Goal: Task Accomplishment & Management: Manage account settings

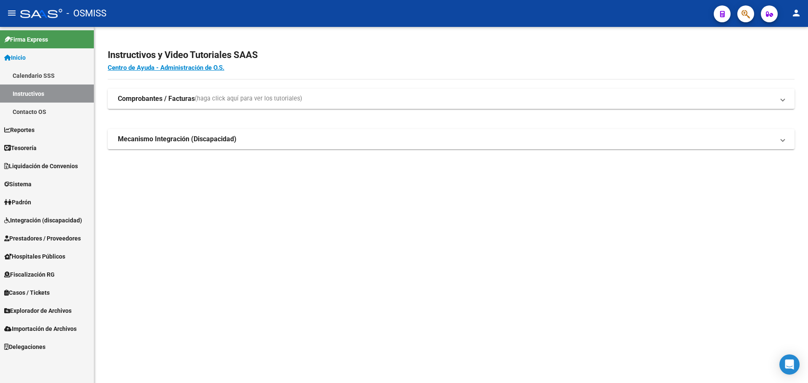
click at [66, 287] on link "Casos / Tickets" at bounding box center [47, 292] width 94 height 18
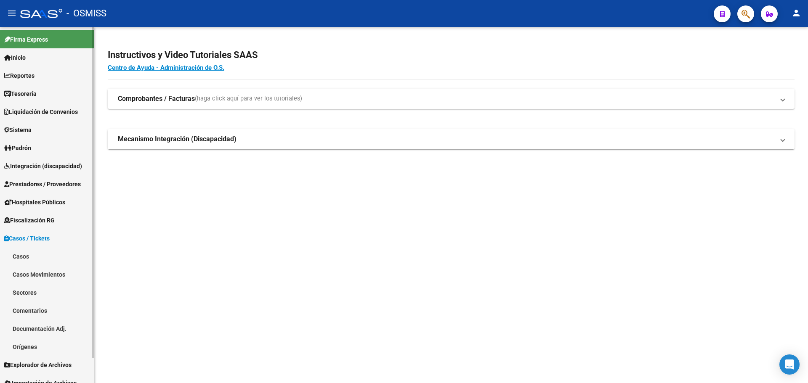
click at [62, 257] on link "Casos" at bounding box center [47, 256] width 94 height 18
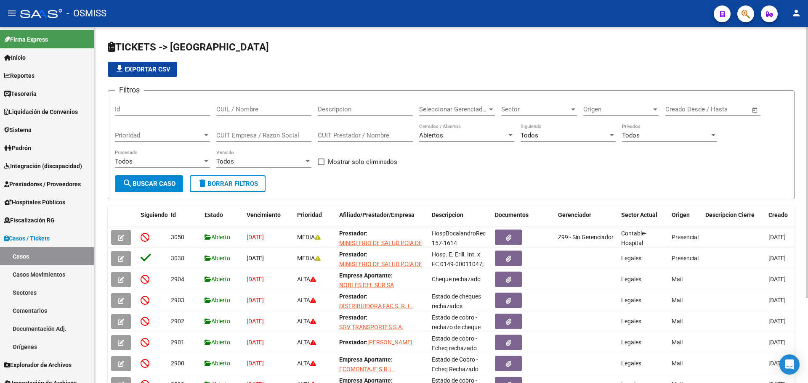
click at [523, 137] on span "Todos" at bounding box center [529, 136] width 18 height 8
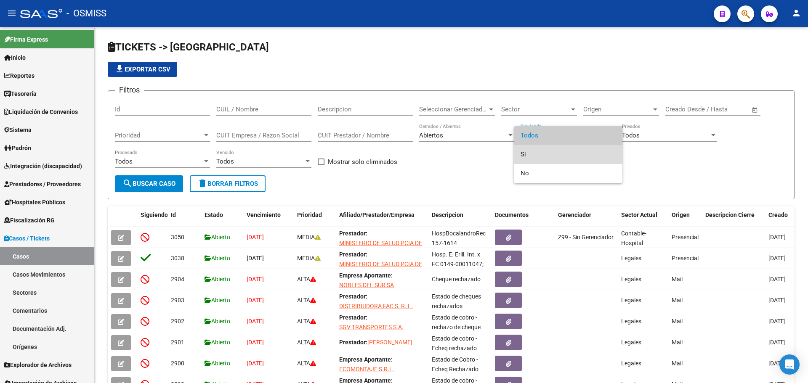
click at [520, 160] on span "Si" at bounding box center [567, 154] width 95 height 19
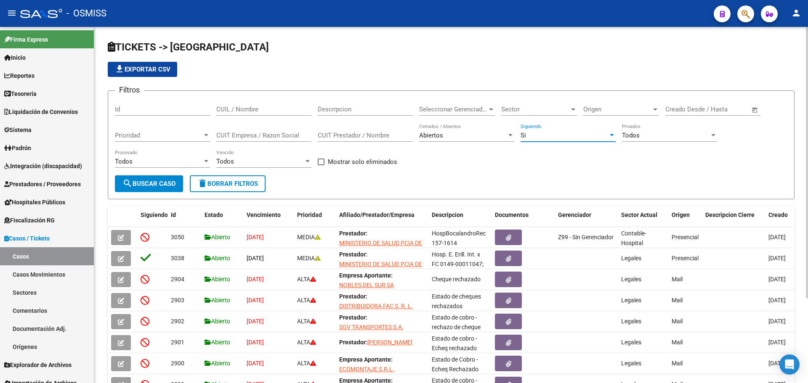
click at [591, 112] on span "Origen" at bounding box center [617, 110] width 68 height 8
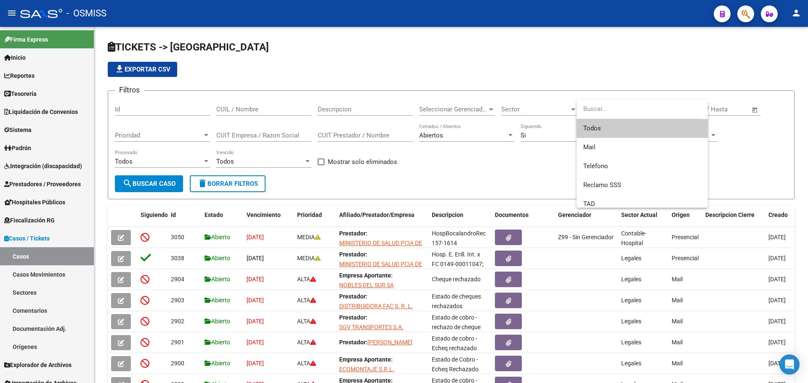
click at [540, 102] on div at bounding box center [404, 191] width 808 height 383
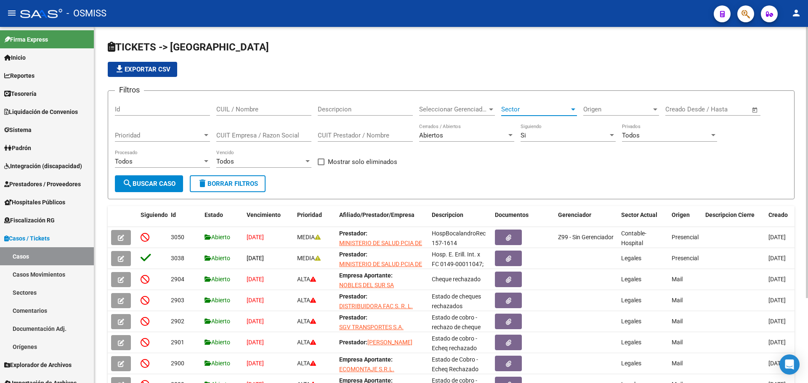
click at [540, 108] on span "Sector" at bounding box center [535, 110] width 68 height 8
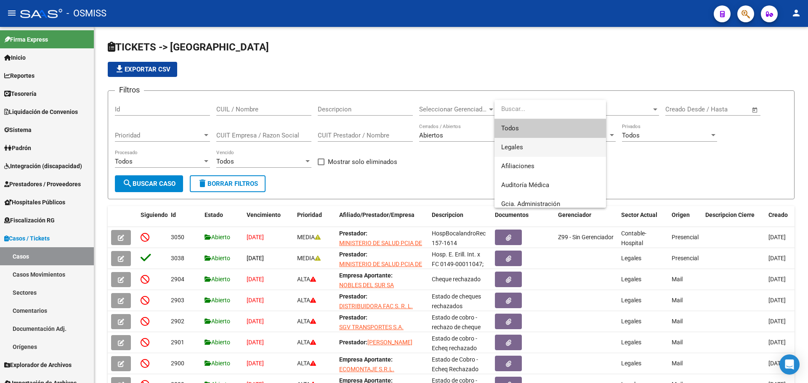
click at [533, 155] on span "Legales" at bounding box center [550, 147] width 98 height 19
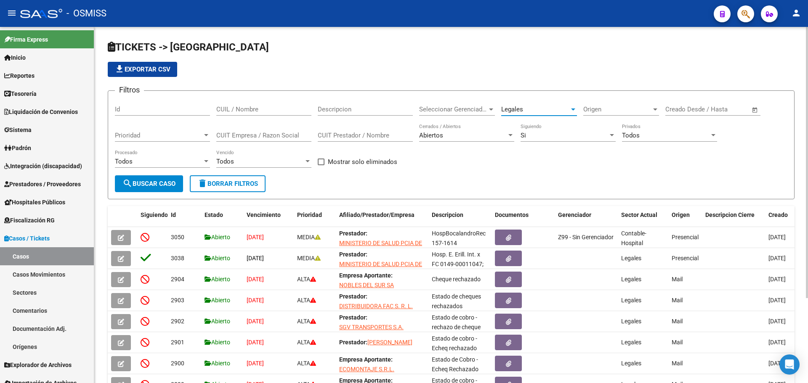
click at [142, 185] on span "search Buscar Caso" at bounding box center [148, 184] width 53 height 8
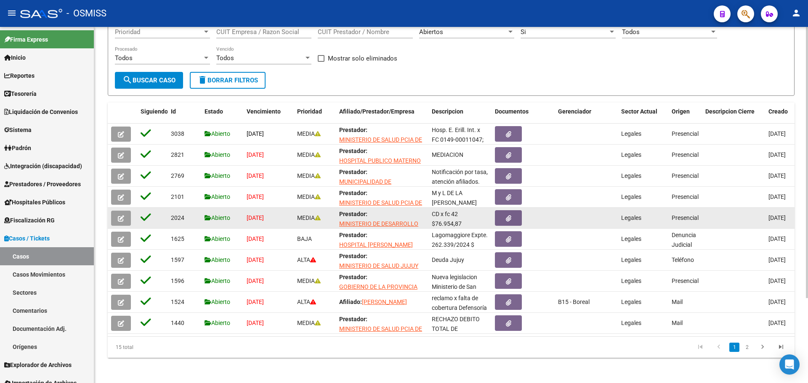
scroll to position [111, 0]
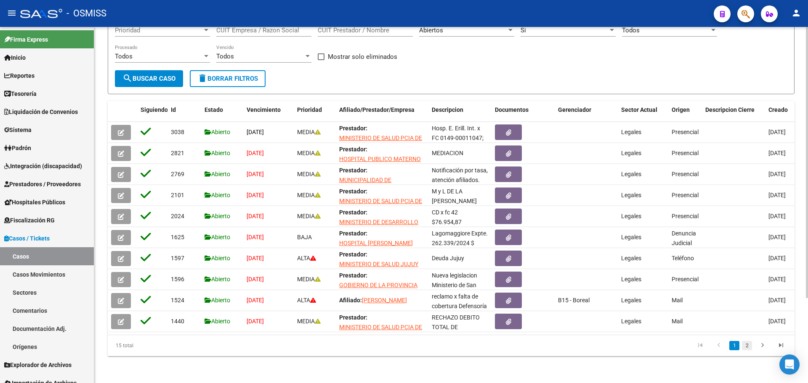
click at [744, 347] on link "2" at bounding box center [747, 345] width 10 height 9
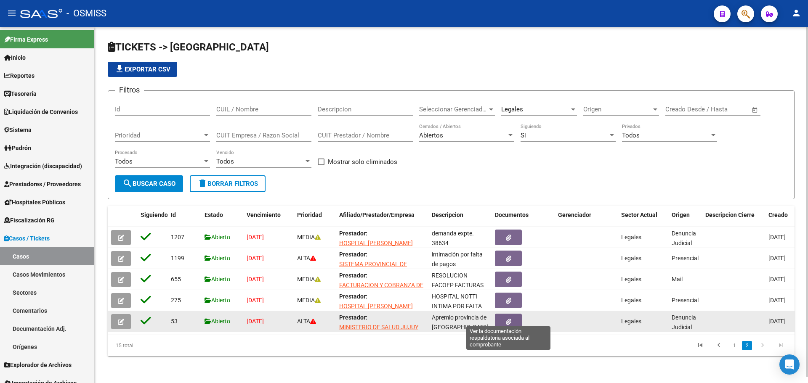
scroll to position [6, 0]
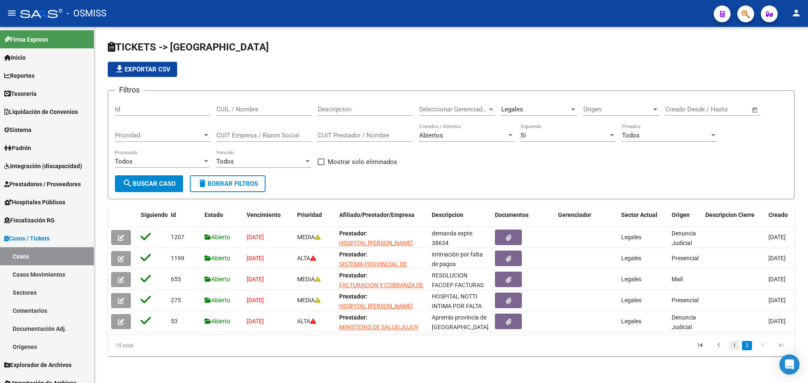
click at [733, 347] on link "1" at bounding box center [734, 345] width 10 height 9
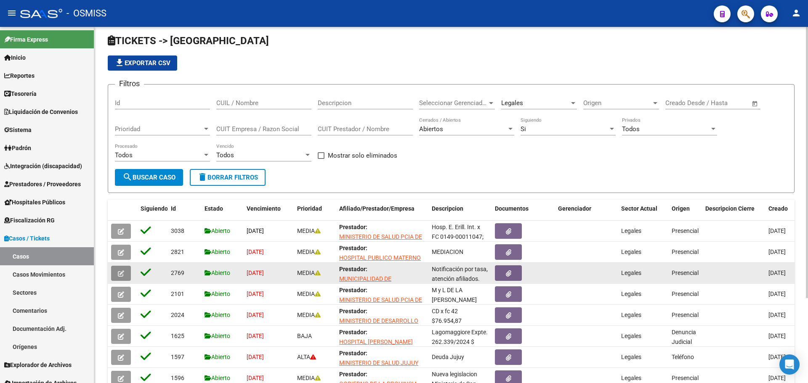
click at [117, 276] on button "button" at bounding box center [121, 273] width 20 height 15
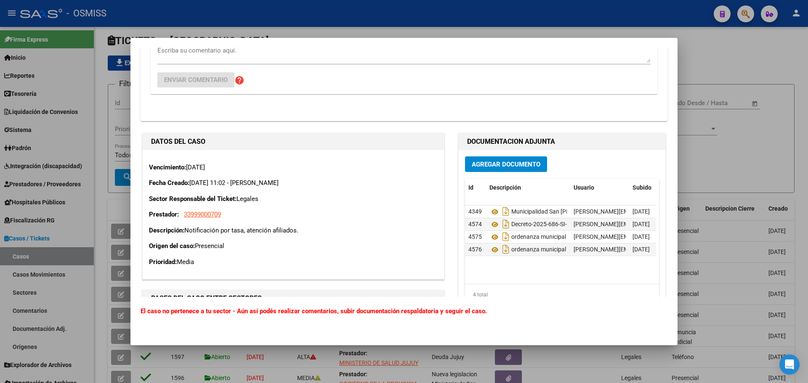
scroll to position [379, 0]
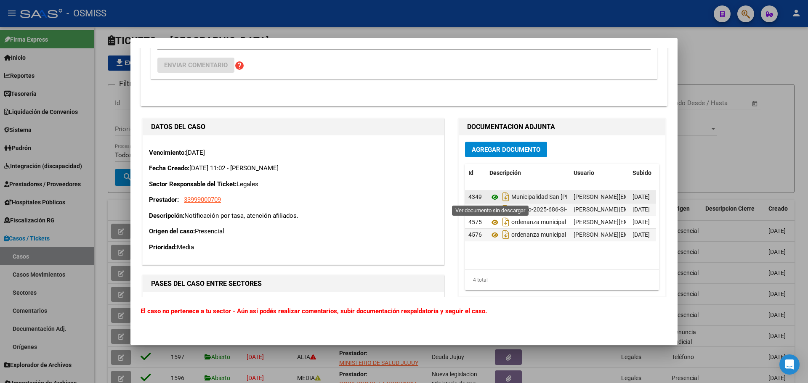
click at [493, 198] on icon at bounding box center [494, 197] width 11 height 10
click at [493, 209] on icon at bounding box center [494, 210] width 11 height 10
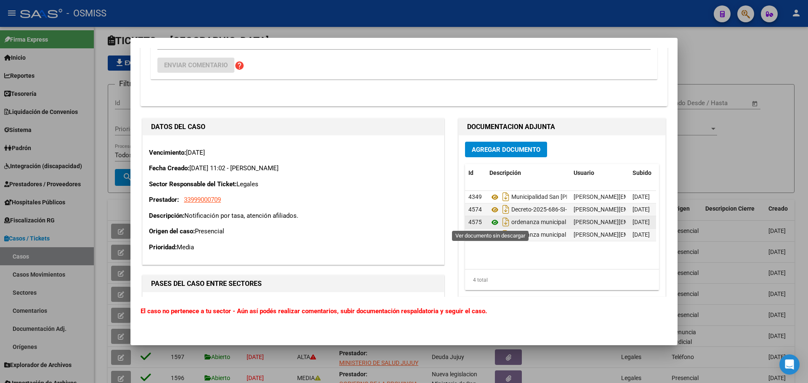
click at [493, 223] on icon at bounding box center [494, 222] width 11 height 10
click at [489, 234] on icon at bounding box center [494, 235] width 11 height 10
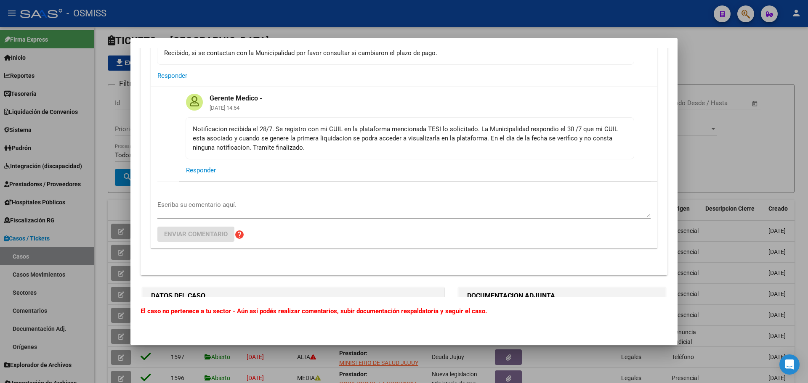
scroll to position [252, 0]
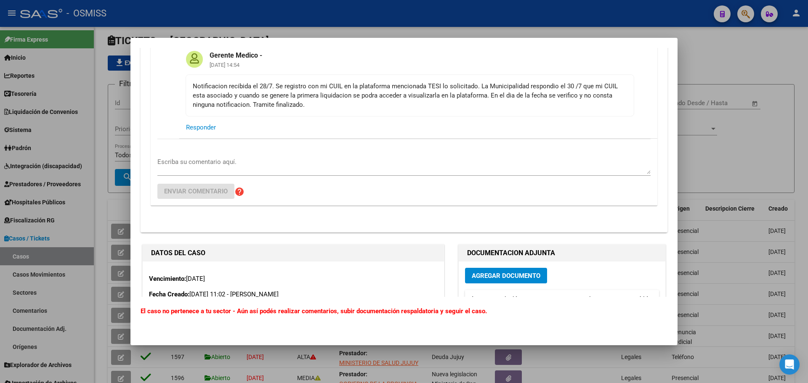
click at [405, 168] on textarea "Escriba su comentario aquí." at bounding box center [403, 165] width 493 height 17
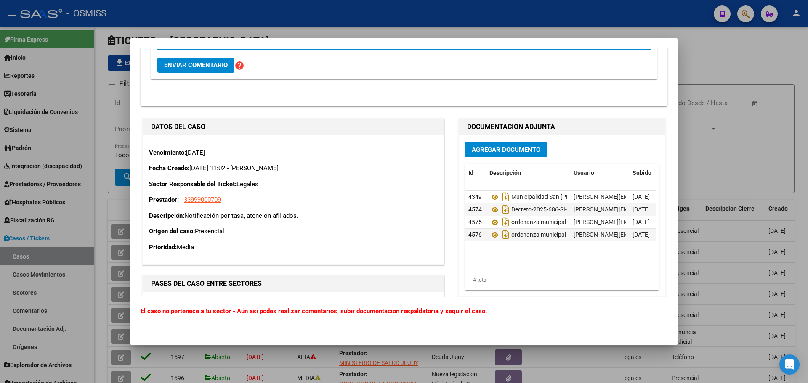
scroll to position [421, 0]
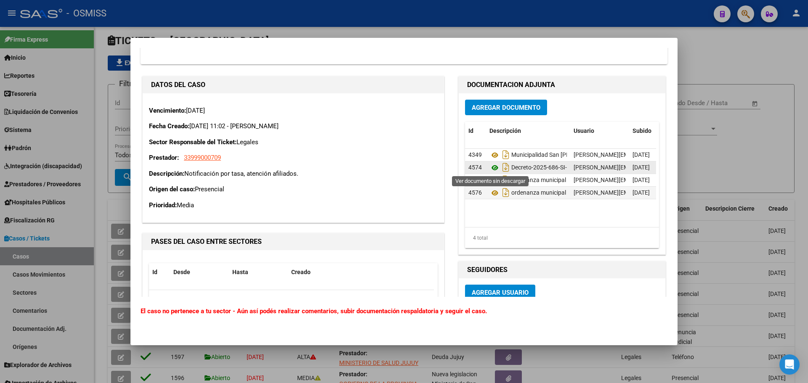
type textarea "Buen Día"
click at [489, 167] on icon at bounding box center [494, 168] width 11 height 10
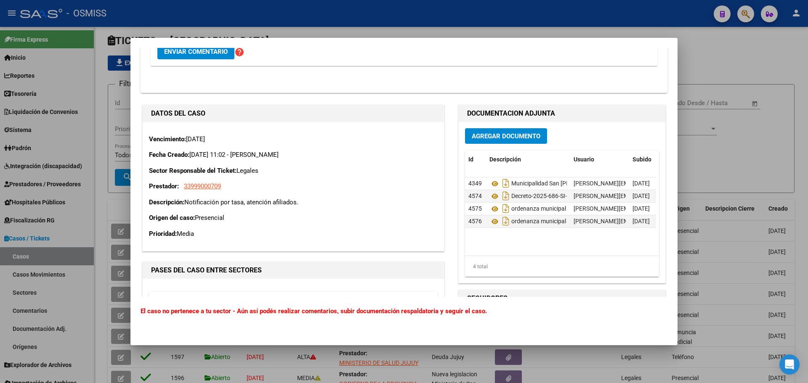
scroll to position [379, 0]
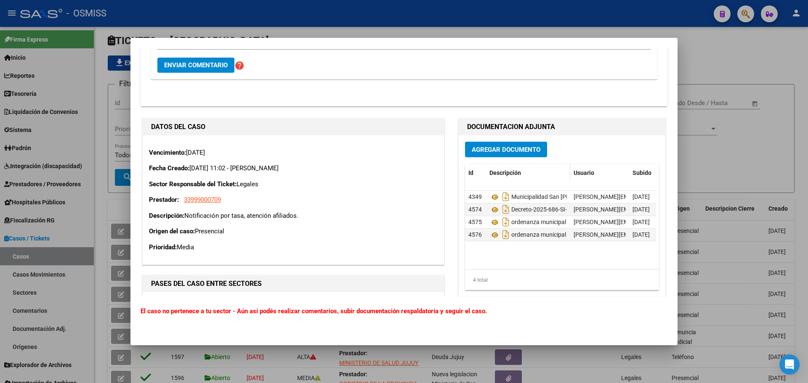
click at [512, 175] on span "Descripción" at bounding box center [505, 172] width 32 height 7
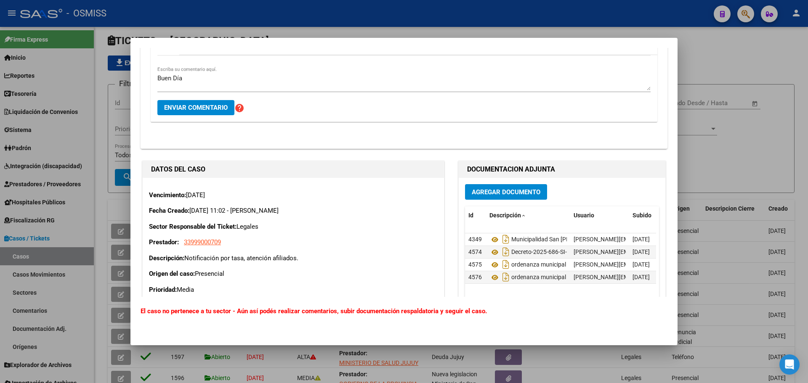
scroll to position [336, 0]
click at [731, 189] on div at bounding box center [404, 191] width 808 height 383
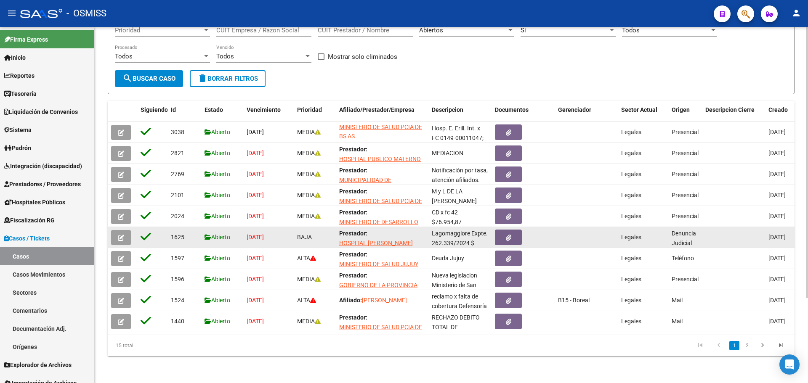
scroll to position [111, 0]
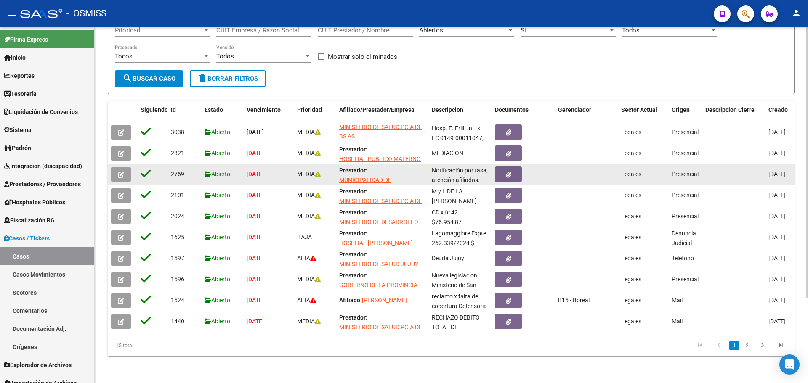
click at [113, 168] on button "button" at bounding box center [121, 174] width 20 height 15
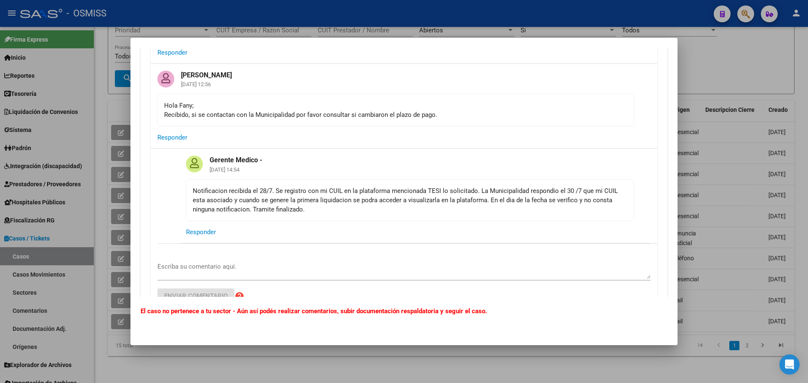
scroll to position [210, 0]
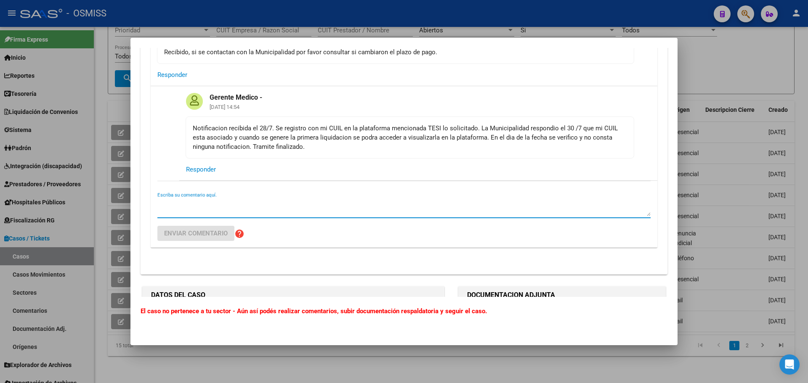
click at [210, 208] on textarea "Escriba su comentario aquí." at bounding box center [403, 207] width 493 height 17
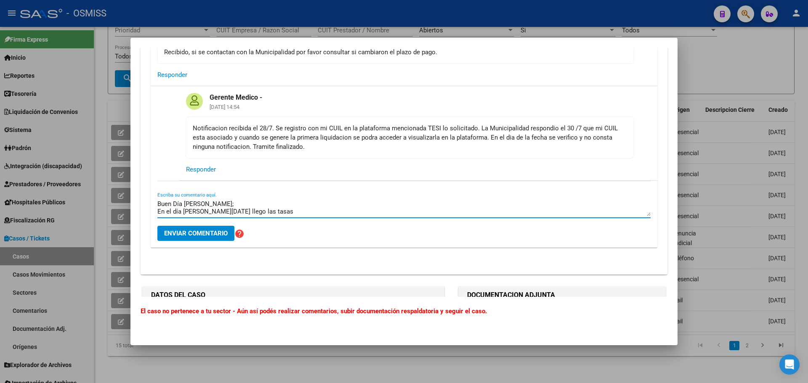
type textarea "Buen Día [PERSON_NAME]; En el día [PERSON_NAME][DATE] llego las tasas"
click at [696, 74] on div at bounding box center [404, 191] width 808 height 383
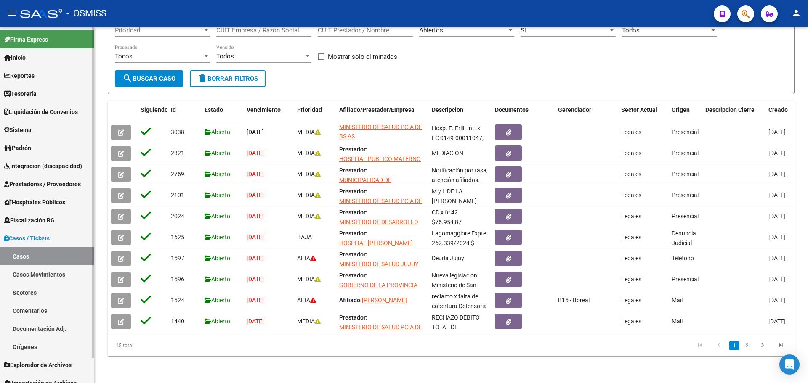
click at [67, 96] on link "Tesorería" at bounding box center [47, 94] width 94 height 18
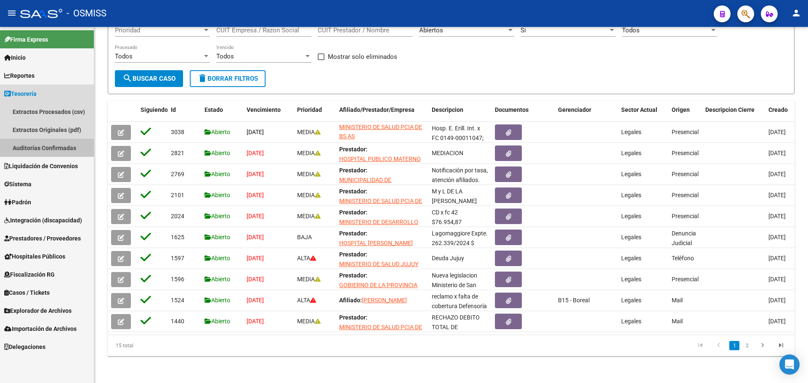
click at [61, 144] on link "Auditorías Confirmadas" at bounding box center [47, 148] width 94 height 18
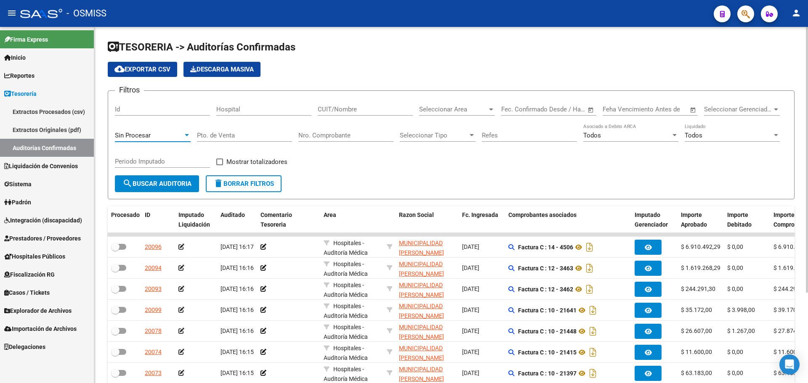
click at [144, 134] on span "Sin Procesar" at bounding box center [133, 136] width 36 height 8
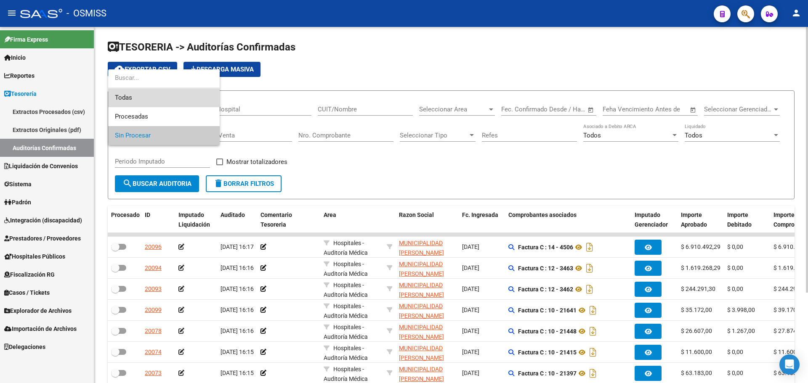
click at [139, 92] on span "Todas" at bounding box center [164, 97] width 98 height 19
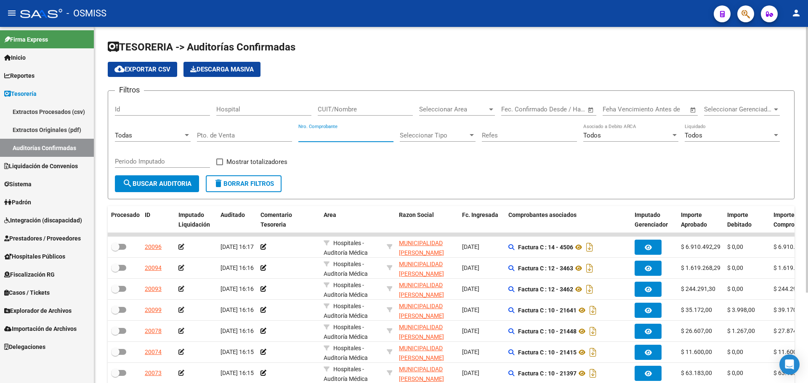
click at [341, 132] on input "Nro. Comprobante" at bounding box center [345, 136] width 95 height 8
type input "81627"
click at [153, 176] on button "search Buscar Auditoria" at bounding box center [157, 183] width 84 height 17
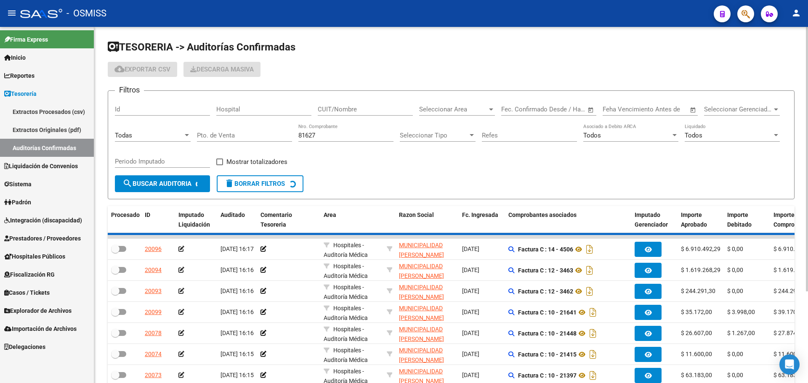
checkbox input "true"
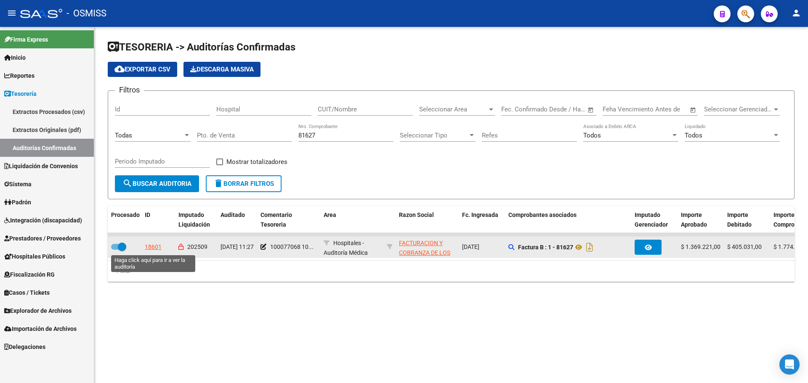
click at [155, 249] on div "18601" at bounding box center [153, 247] width 17 height 10
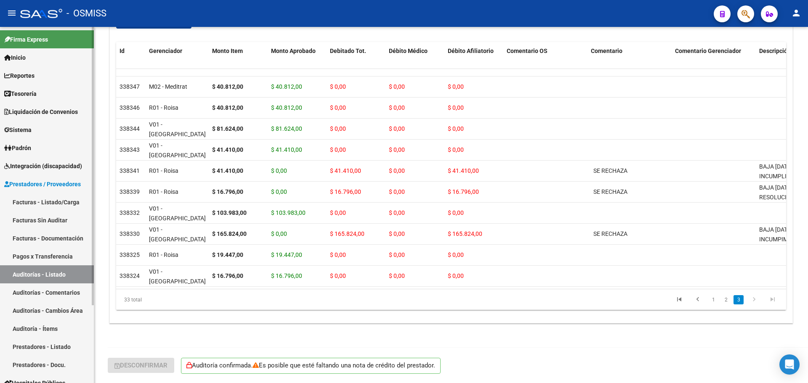
scroll to position [99, 0]
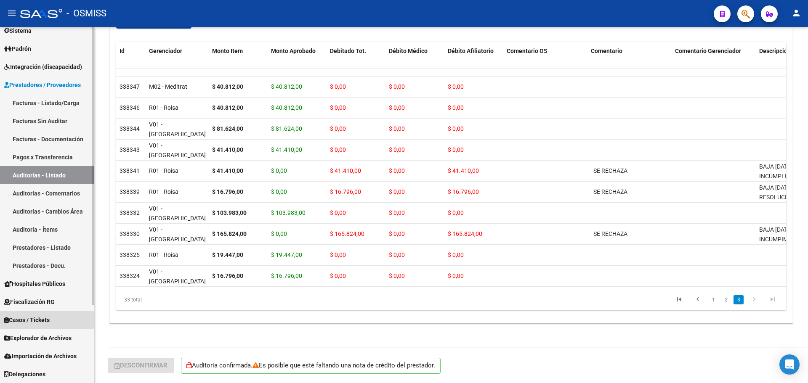
click at [25, 320] on span "Casos / Tickets" at bounding box center [26, 319] width 45 height 9
click at [26, 337] on link "Casos" at bounding box center [47, 338] width 94 height 18
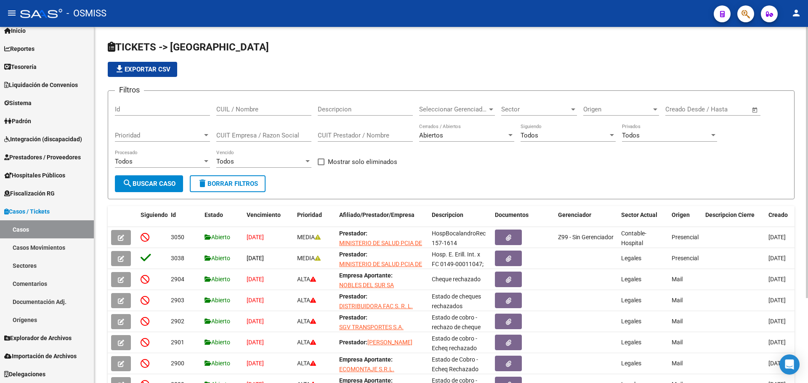
scroll to position [27, 0]
click at [592, 135] on div "Todos" at bounding box center [563, 136] width 87 height 8
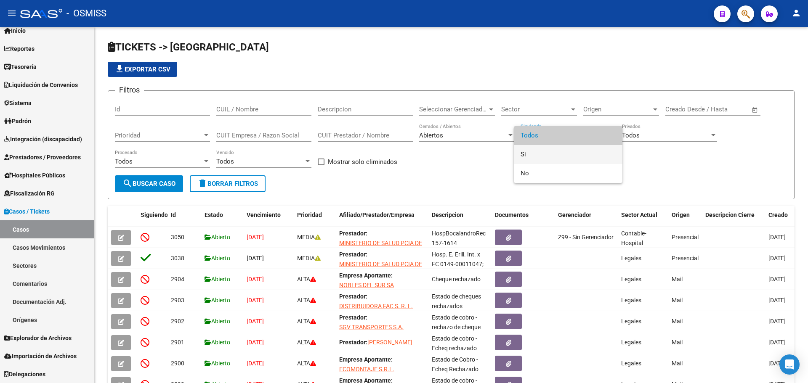
click at [573, 154] on span "Si" at bounding box center [567, 154] width 95 height 19
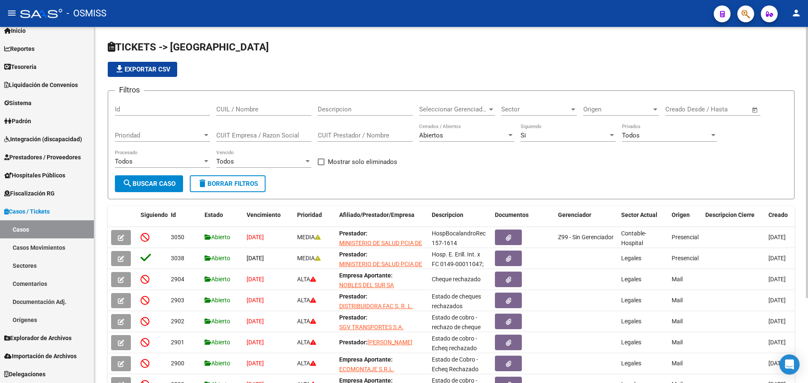
click at [522, 105] on div "Sector Sector" at bounding box center [539, 107] width 76 height 18
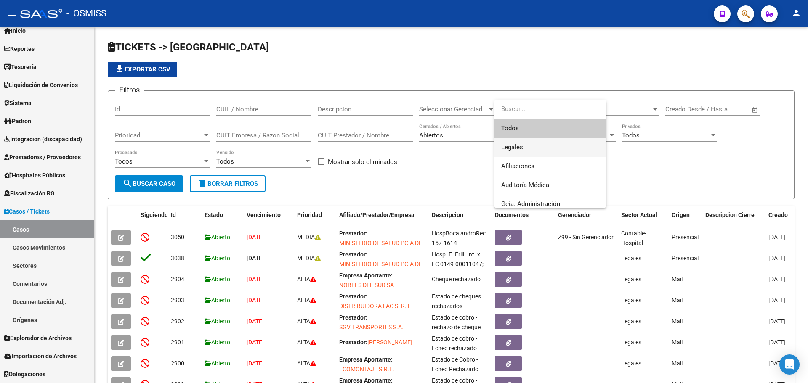
click at [522, 152] on span "Legales" at bounding box center [550, 147] width 98 height 19
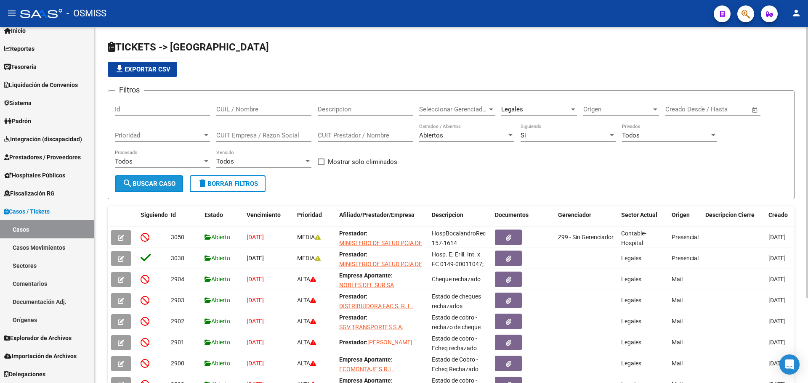
click at [132, 180] on mat-icon "search" at bounding box center [127, 183] width 10 height 10
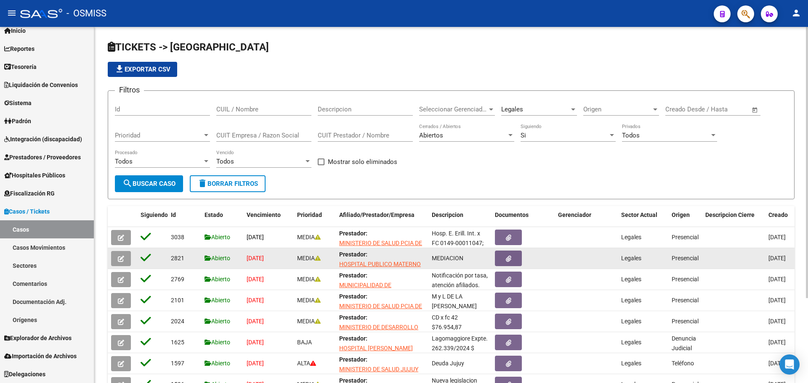
scroll to position [111, 0]
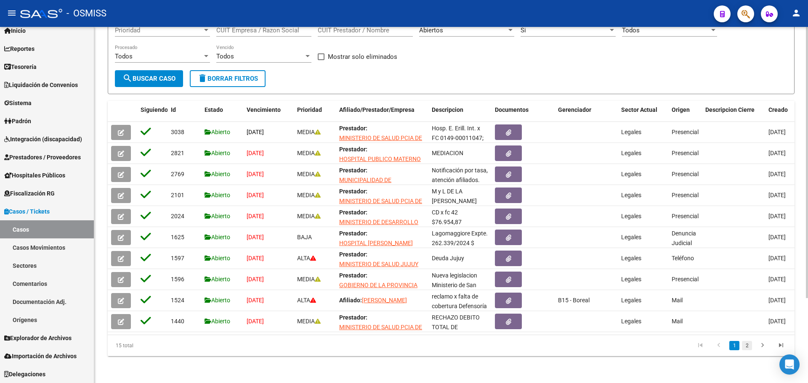
click at [744, 348] on link "2" at bounding box center [747, 345] width 10 height 9
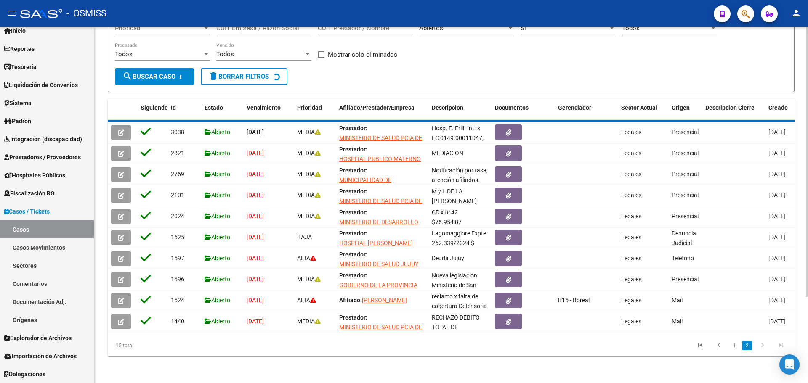
scroll to position [6, 0]
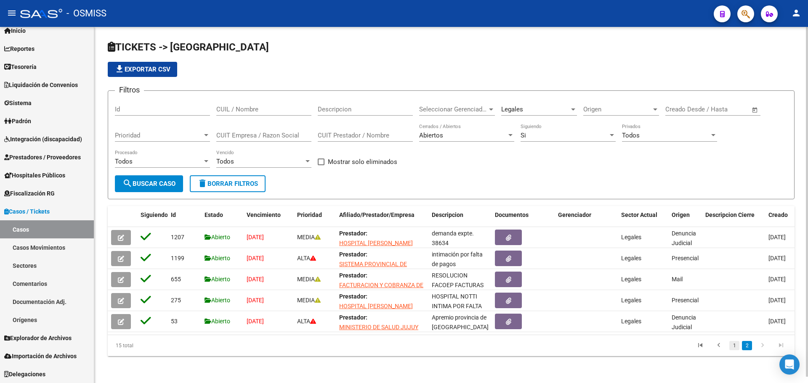
click at [735, 344] on link "1" at bounding box center [734, 345] width 10 height 9
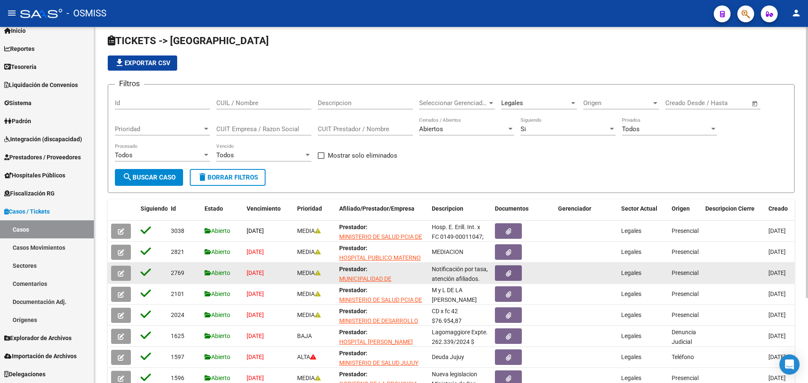
click at [118, 274] on icon "button" at bounding box center [121, 273] width 6 height 6
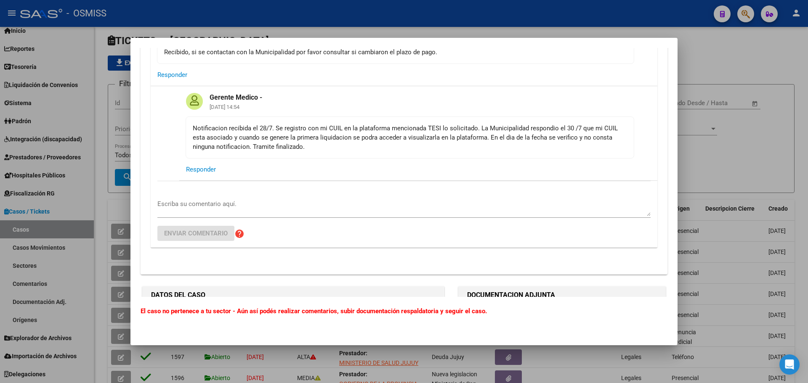
scroll to position [336, 0]
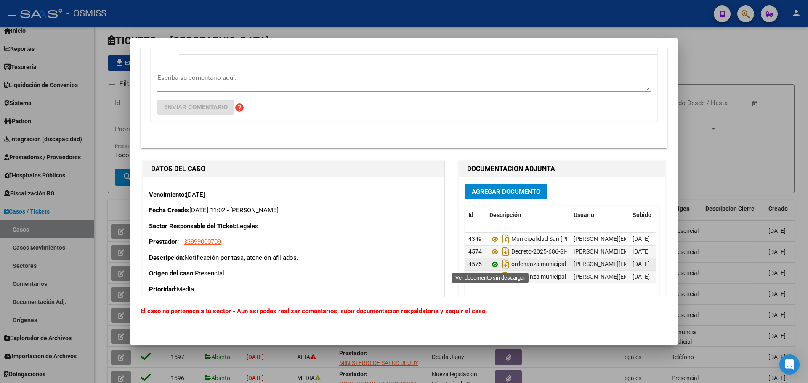
click at [494, 266] on icon at bounding box center [494, 265] width 11 height 10
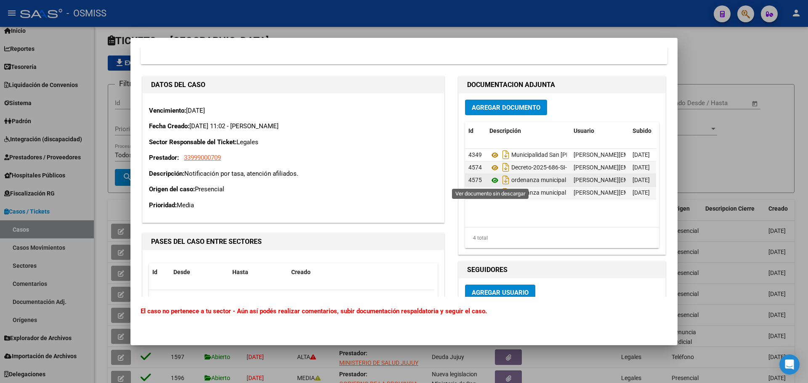
click at [492, 183] on icon at bounding box center [494, 180] width 11 height 10
click at [492, 164] on icon at bounding box center [494, 168] width 11 height 10
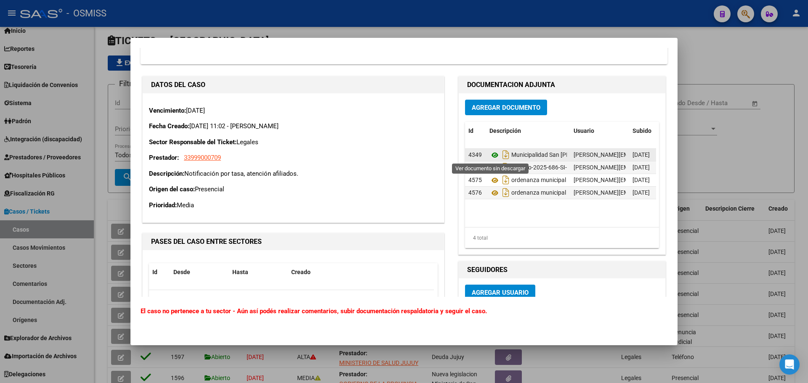
click at [489, 158] on icon at bounding box center [494, 155] width 11 height 10
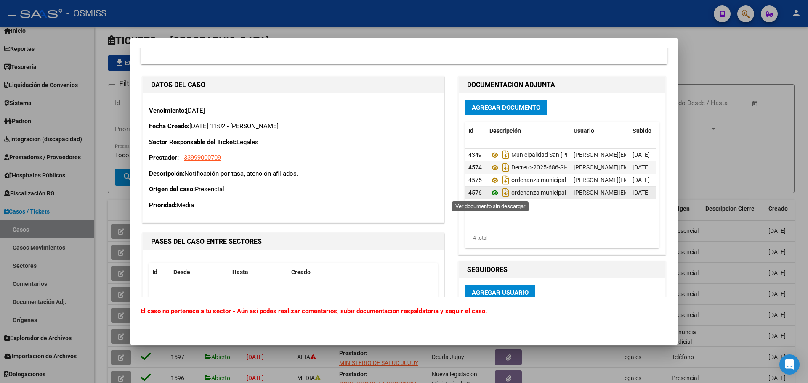
click at [490, 191] on icon at bounding box center [494, 193] width 11 height 10
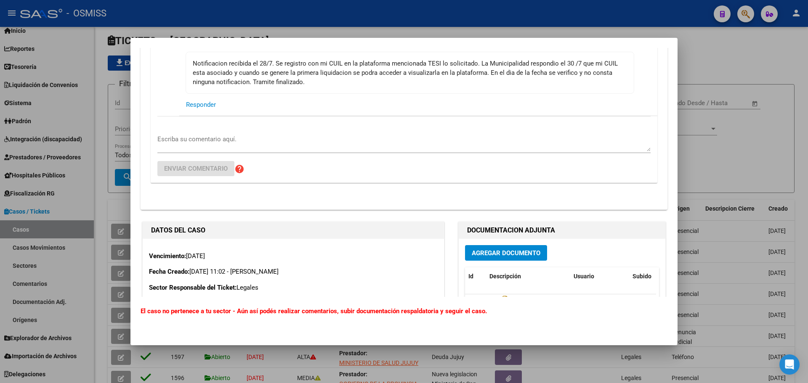
scroll to position [210, 0]
